Goal: Find specific page/section: Find specific page/section

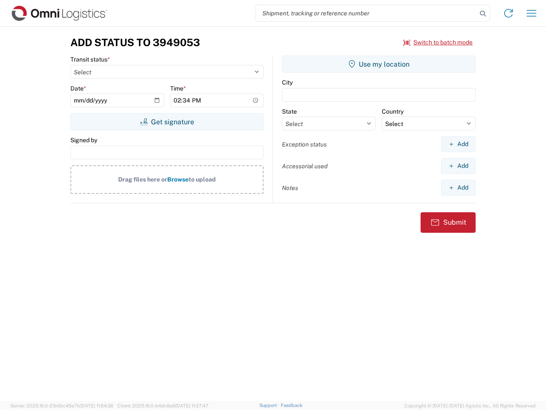
click at [366, 13] on input "search" at bounding box center [366, 13] width 221 height 16
click at [483, 14] on icon at bounding box center [483, 14] width 12 height 12
click at [508, 13] on icon at bounding box center [509, 13] width 14 height 14
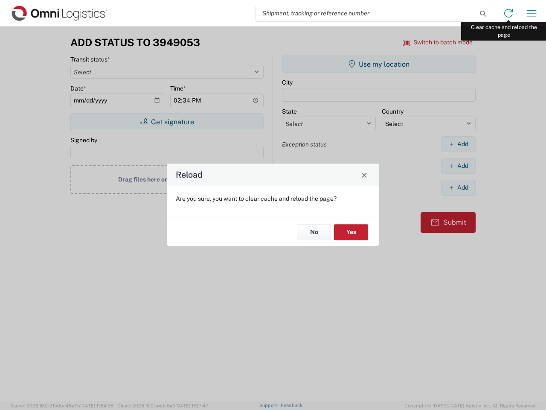
click at [532, 13] on div "Reload Are you sure, you want to clear cache and reload the page? No Yes" at bounding box center [273, 205] width 546 height 410
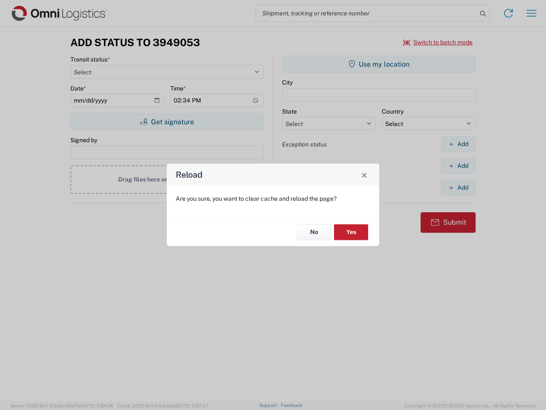
click at [438, 42] on div "Reload Are you sure, you want to clear cache and reload the page? No Yes" at bounding box center [273, 205] width 546 height 410
click at [167, 122] on div "Reload Are you sure, you want to clear cache and reload the page? No Yes" at bounding box center [273, 205] width 546 height 410
click at [379, 64] on div "Reload Are you sure, you want to clear cache and reload the page? No Yes" at bounding box center [273, 205] width 546 height 410
click at [458, 144] on div "Reload Are you sure, you want to clear cache and reload the page? No Yes" at bounding box center [273, 205] width 546 height 410
click at [458, 166] on div "Reload Are you sure, you want to clear cache and reload the page? No Yes" at bounding box center [273, 205] width 546 height 410
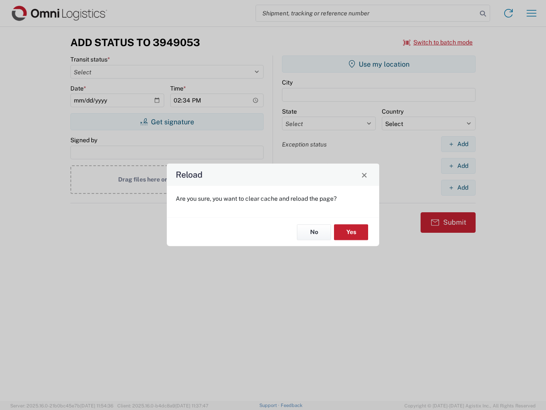
click at [458, 187] on div "Reload Are you sure, you want to clear cache and reload the page? No Yes" at bounding box center [273, 205] width 546 height 410
